Goal: Complete application form

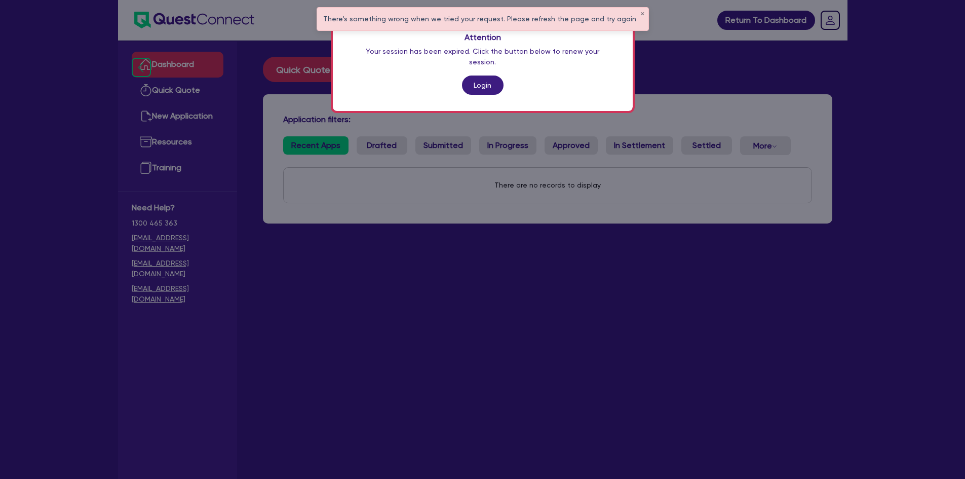
click at [479, 75] on link "Login" at bounding box center [483, 84] width 42 height 19
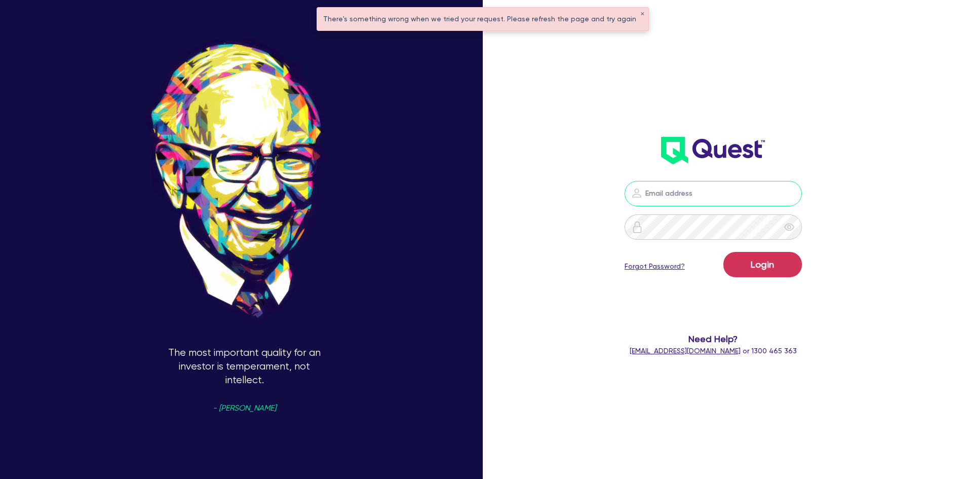
click at [691, 192] on input "email" at bounding box center [713, 193] width 177 height 25
type input "[PERSON_NAME][EMAIL_ADDRESS][DOMAIN_NAME]"
click at [724, 252] on button "Login" at bounding box center [763, 264] width 79 height 25
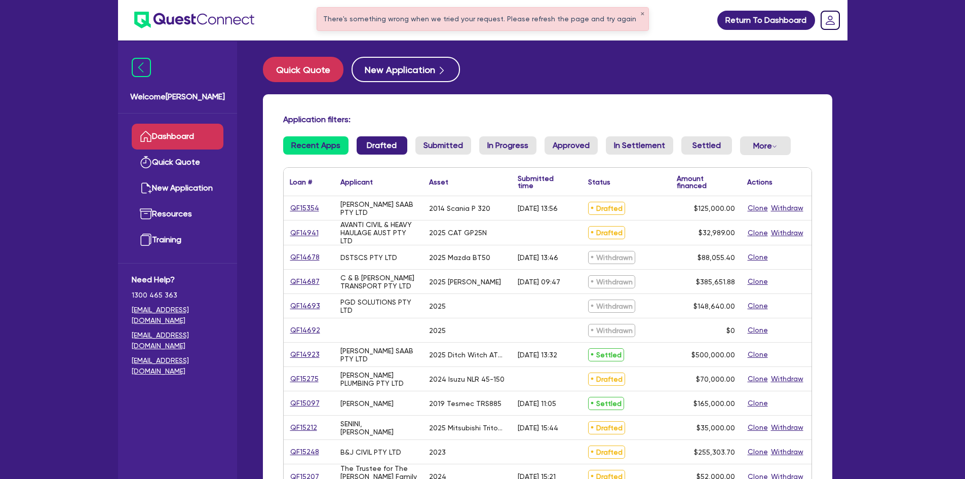
click at [384, 151] on link "Drafted" at bounding box center [382, 145] width 51 height 18
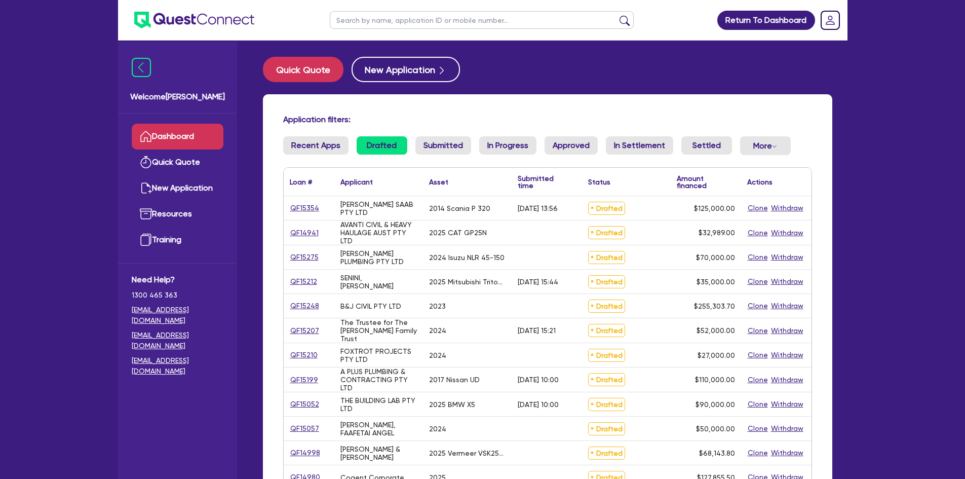
click at [365, 30] on ul at bounding box center [482, 20] width 324 height 40
click at [367, 26] on input "text" at bounding box center [482, 20] width 304 height 18
type input "[PERSON_NAME]"
click at [617, 15] on button "submit" at bounding box center [625, 22] width 16 height 14
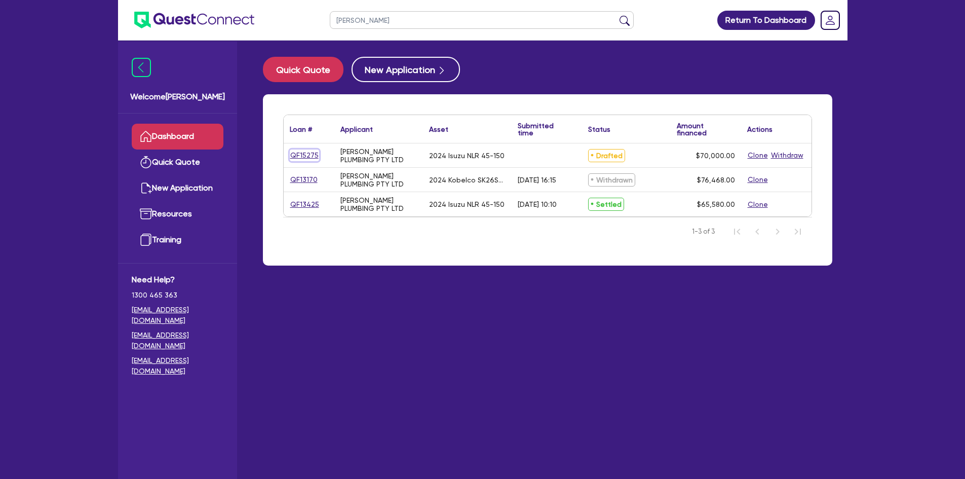
click at [307, 156] on link "QF15275" at bounding box center [304, 155] width 29 height 12
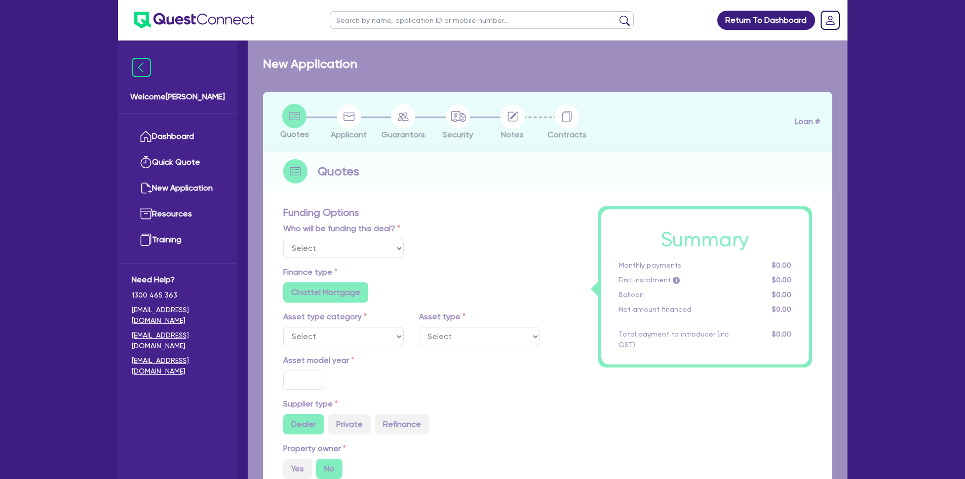
select select "Other"
select select "PRIMARY_ASSETS"
type input "2024"
radio input "true"
type input "70,000"
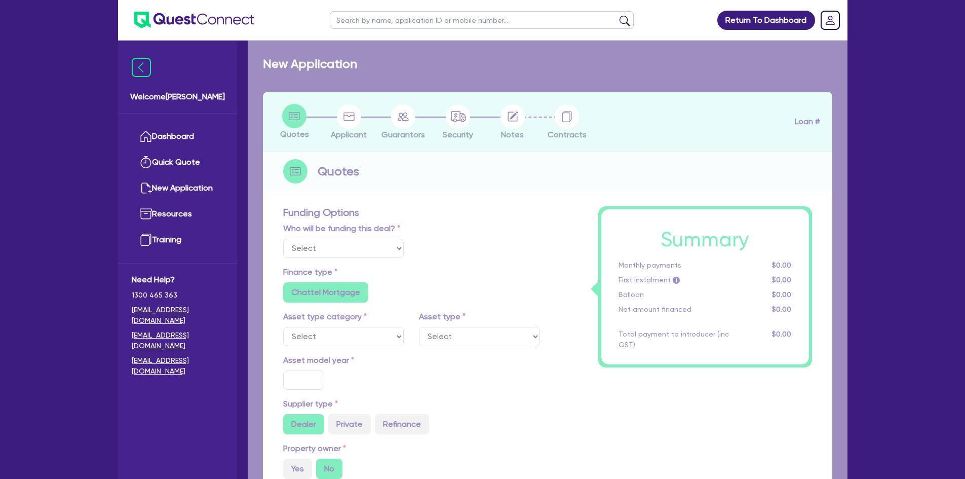
type input "30"
type input "21,000"
type input "4"
type input "2,800"
type input "7.69"
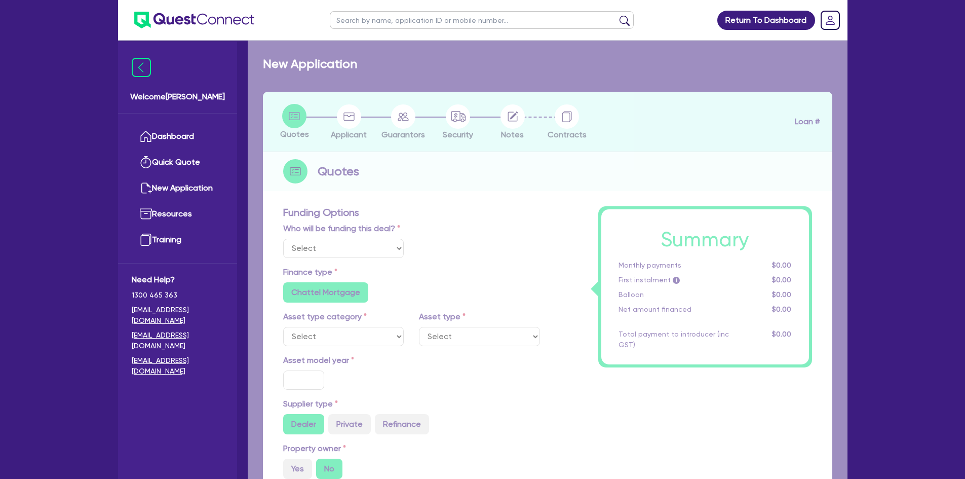
type input "900"
radio input "false"
select select "HEAVY_TRUCKS"
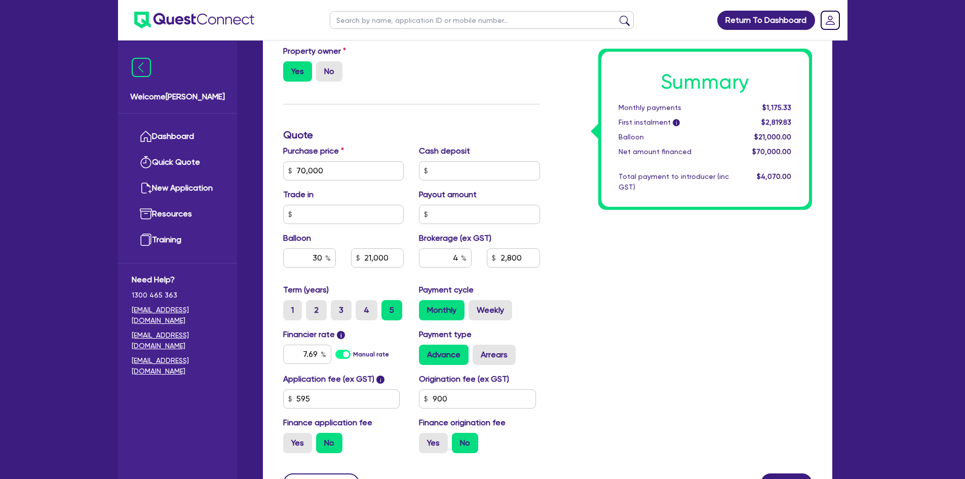
scroll to position [456, 0]
